Goal: Communication & Community: Participate in discussion

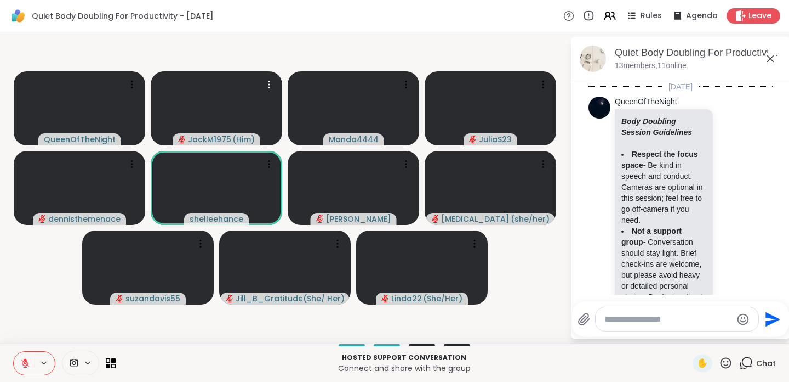
scroll to position [1943, 0]
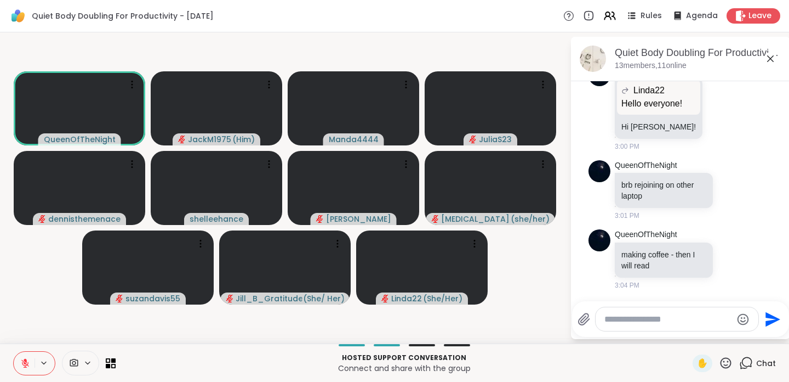
click at [612, 319] on textarea "Type your message" at bounding box center [669, 319] width 128 height 11
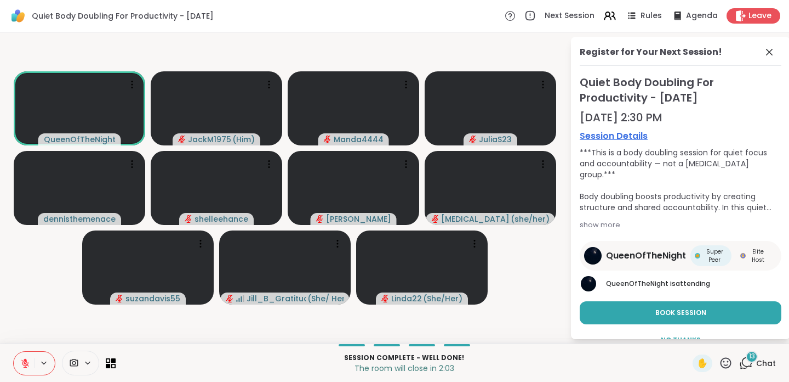
click at [740, 362] on icon at bounding box center [747, 363] width 14 height 14
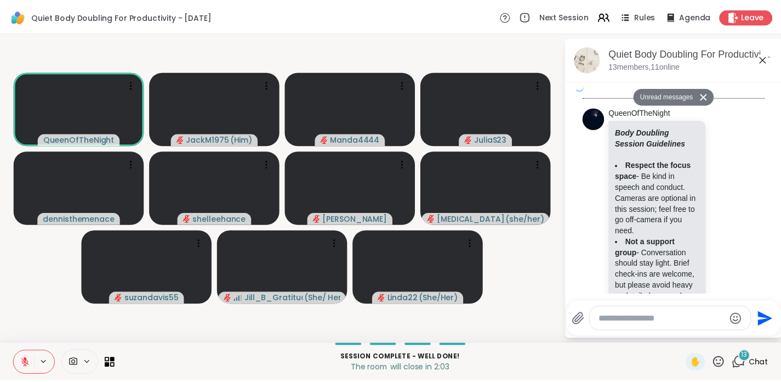
scroll to position [3291, 0]
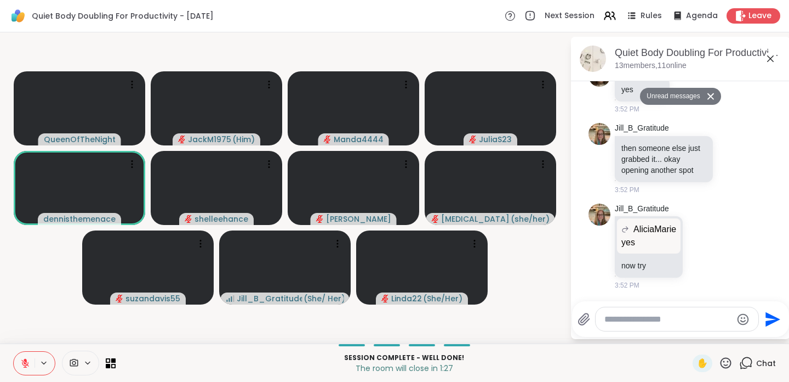
click at [26, 361] on icon at bounding box center [25, 360] width 3 height 4
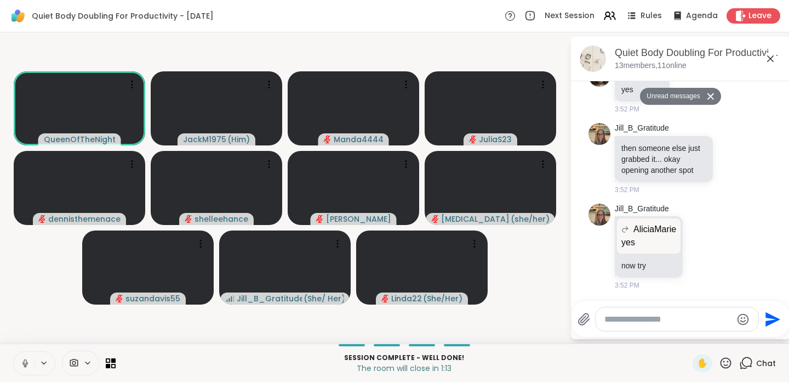
click at [25, 361] on icon at bounding box center [25, 363] width 10 height 10
click at [626, 324] on textarea "Type your message" at bounding box center [669, 319] width 128 height 11
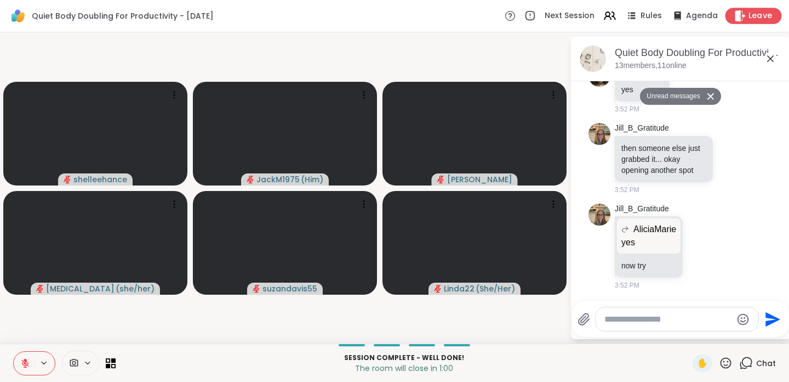
click at [757, 12] on span "Leave" at bounding box center [761, 16] width 24 height 12
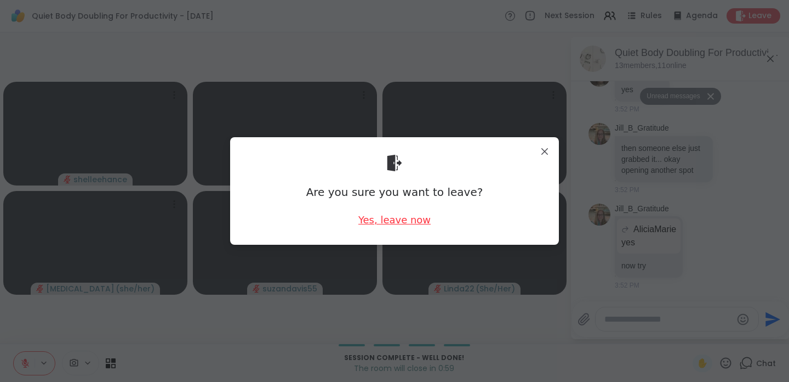
click at [403, 218] on div "Yes, leave now" at bounding box center [395, 220] width 72 height 14
